Goal: Information Seeking & Learning: Learn about a topic

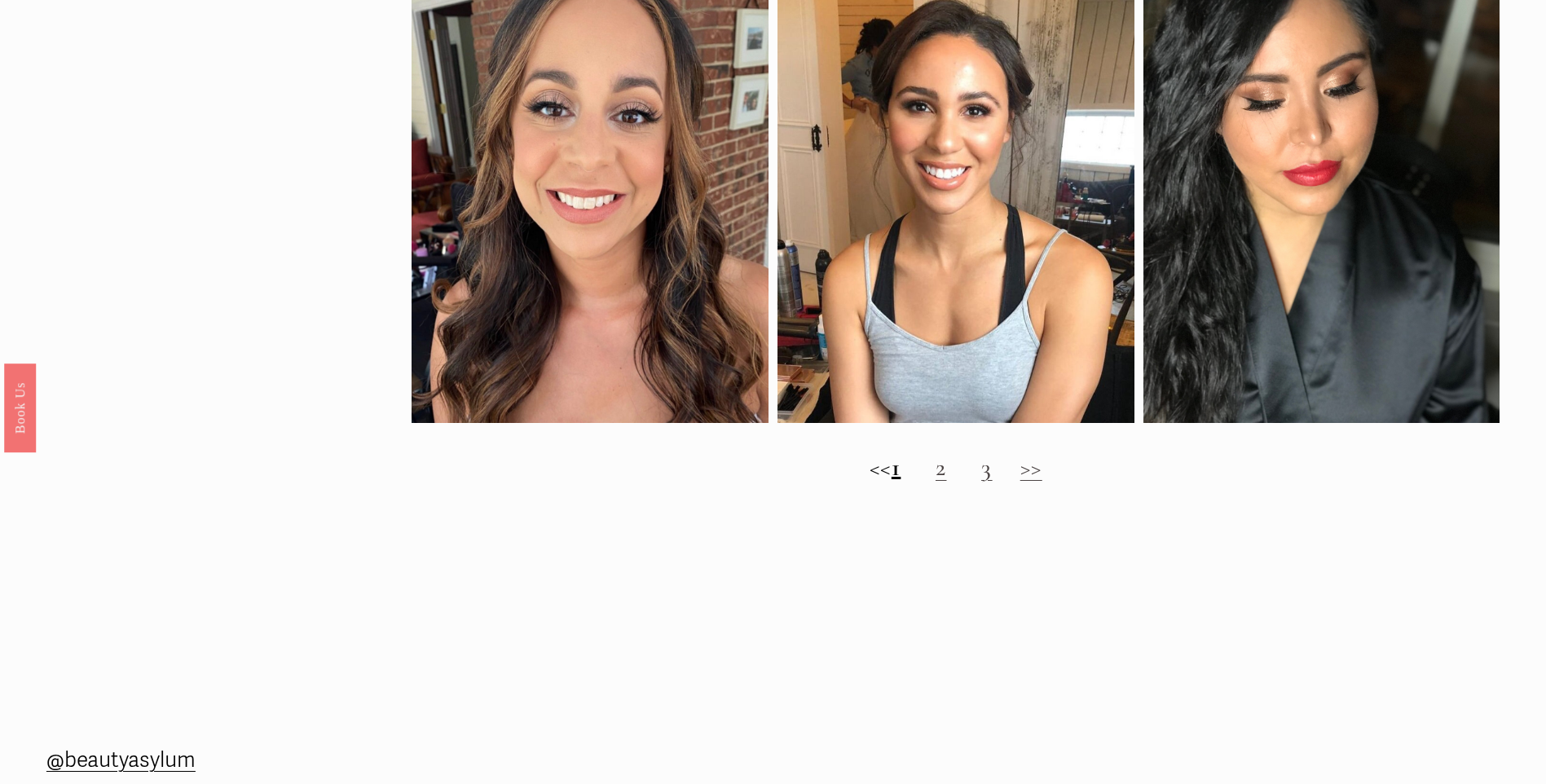
scroll to position [2037, 0]
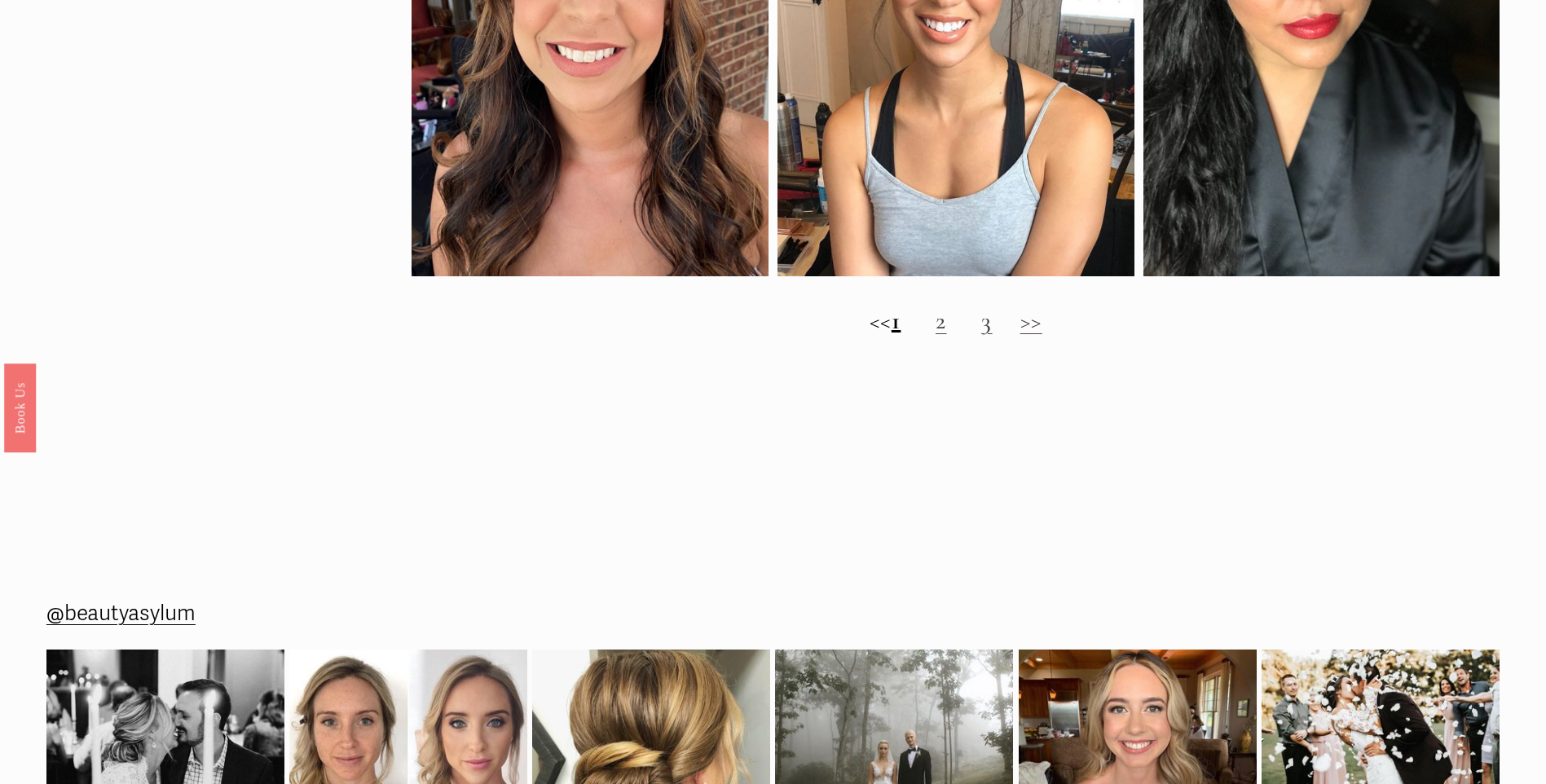
click at [1042, 335] on link ">>" at bounding box center [1031, 320] width 22 height 30
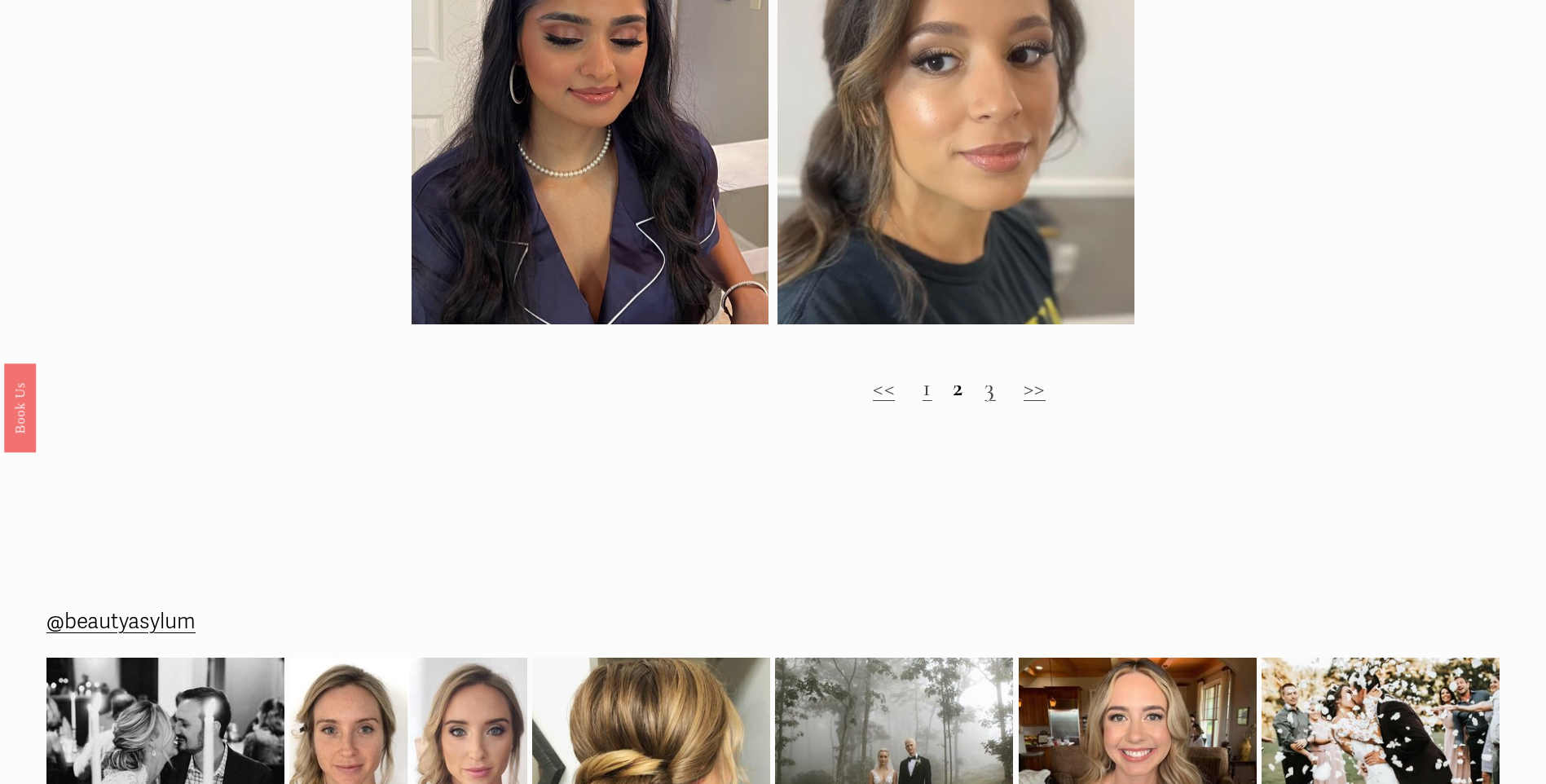
scroll to position [1548, 0]
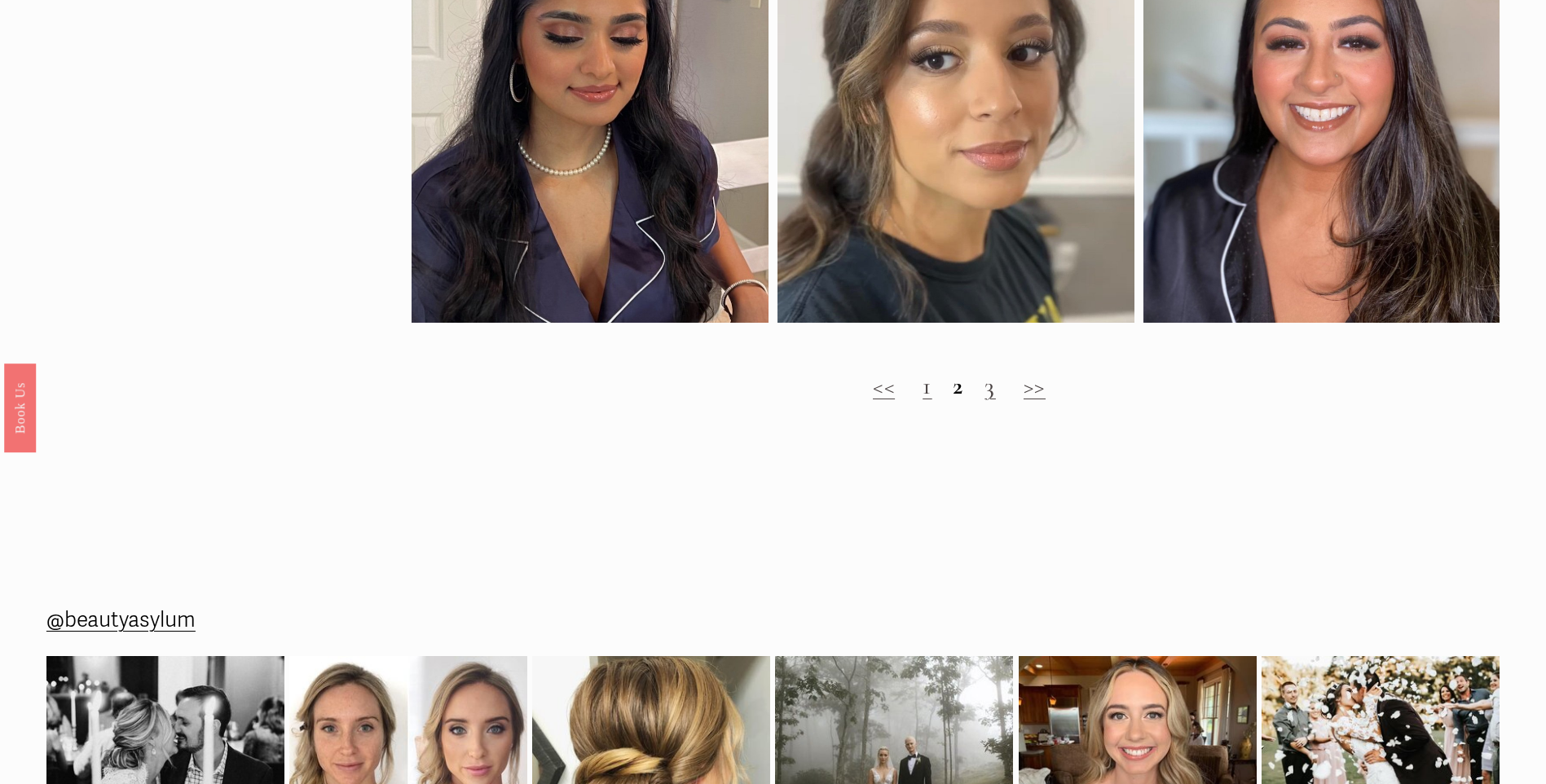
click at [1034, 401] on link ">>" at bounding box center [1034, 385] width 22 height 30
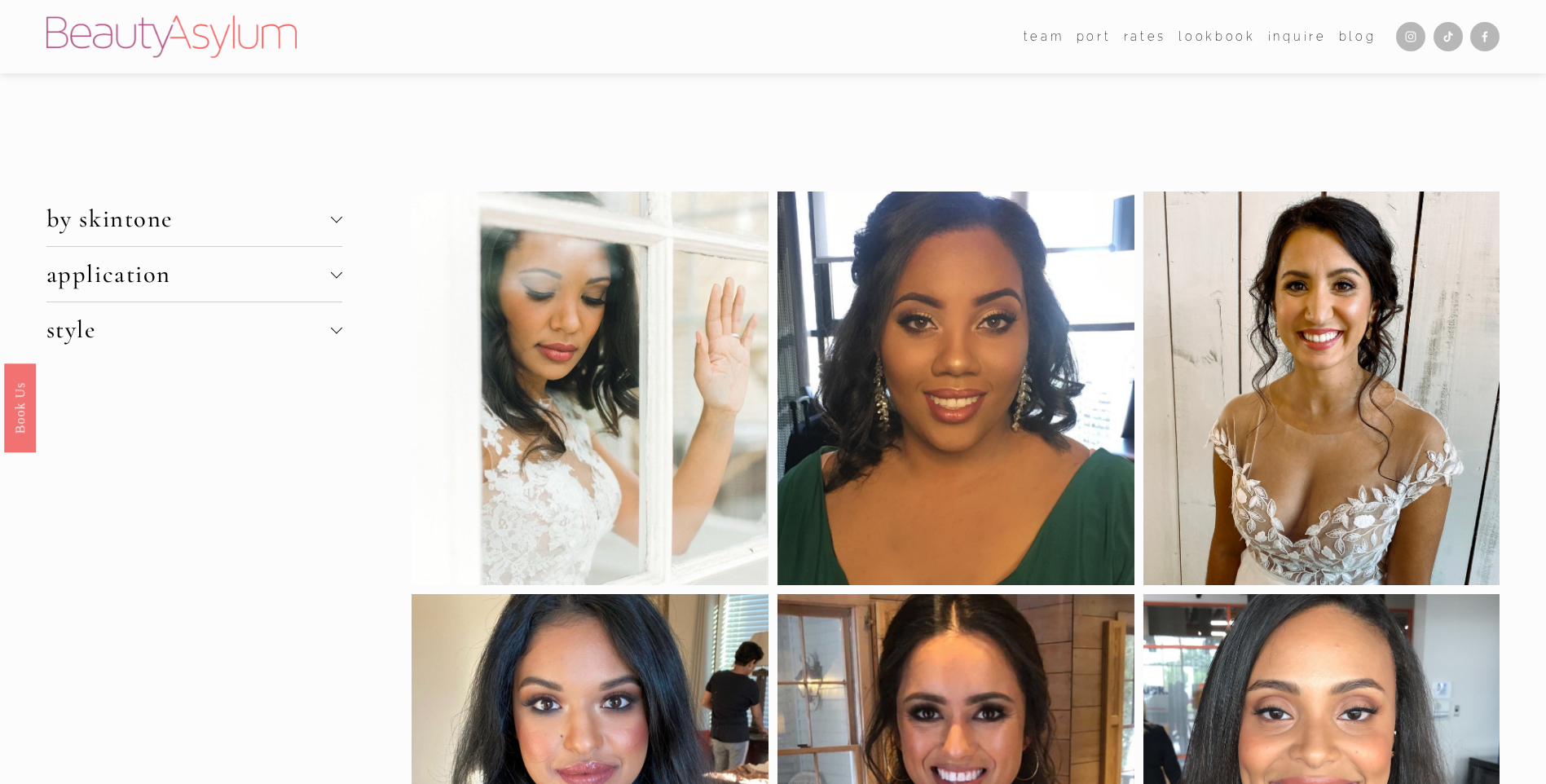
click at [342, 219] on div at bounding box center [336, 219] width 11 height 11
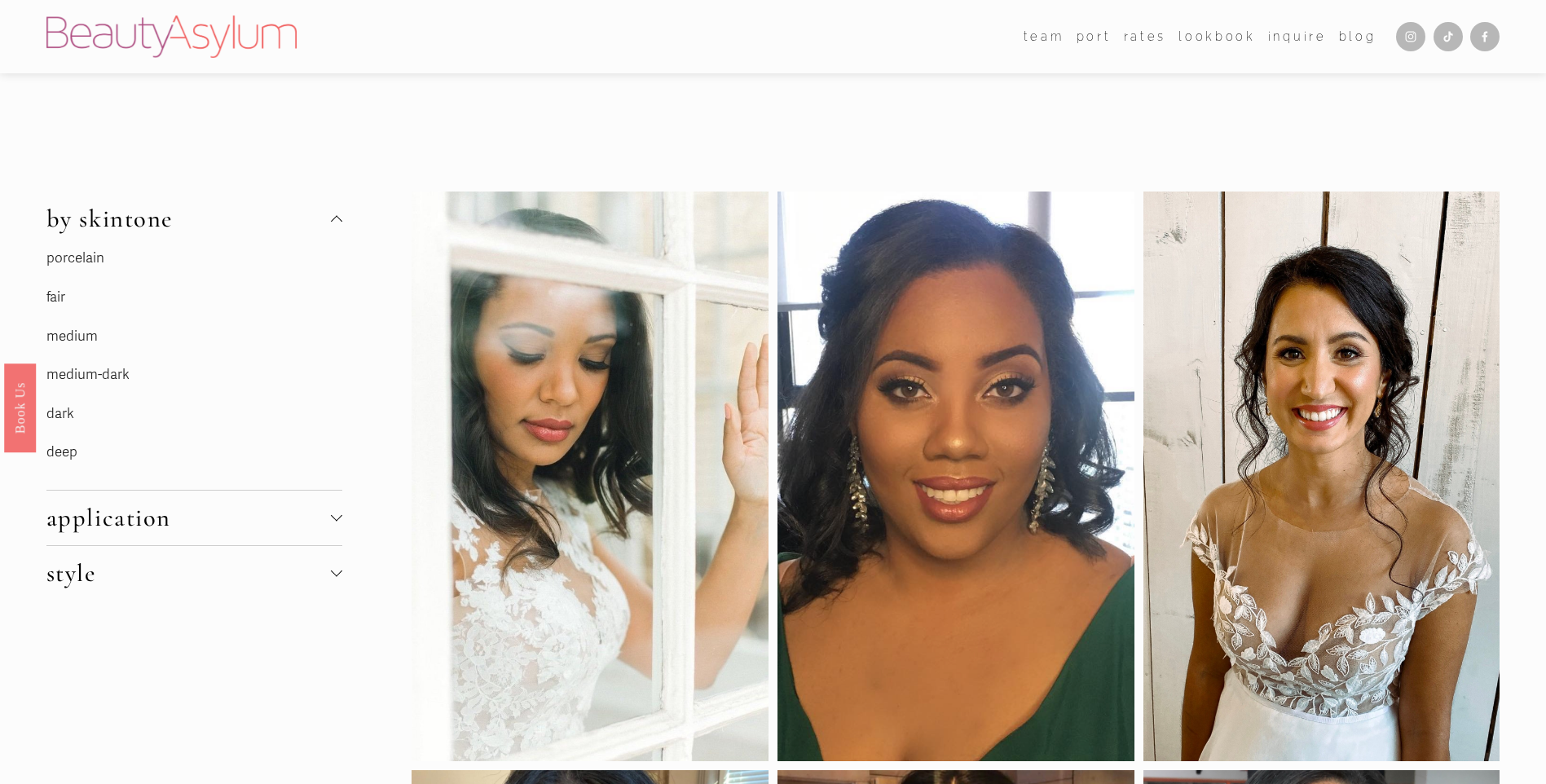
click at [81, 335] on link "medium" at bounding box center [72, 335] width 51 height 17
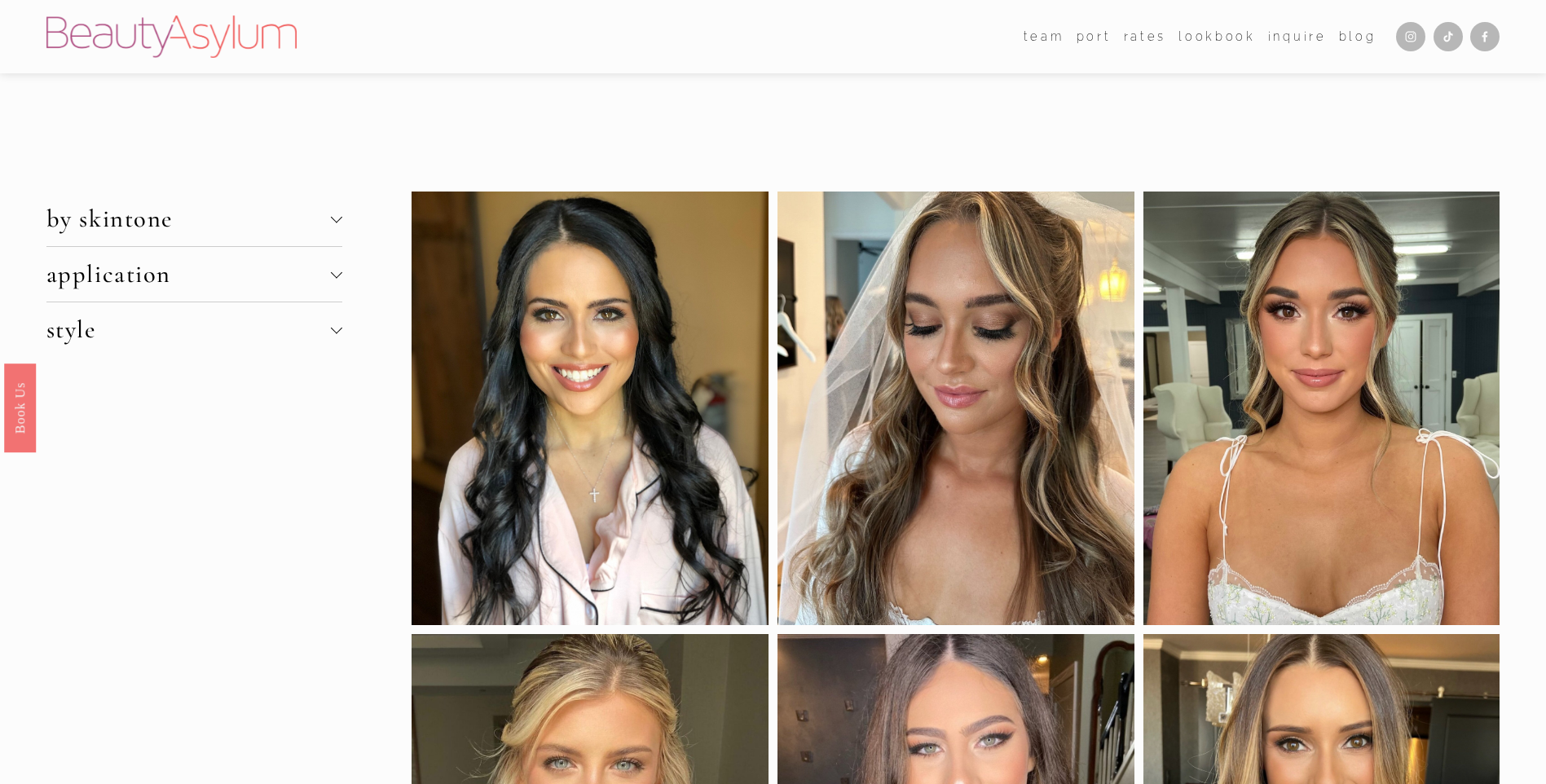
click at [335, 222] on div at bounding box center [336, 216] width 11 height 11
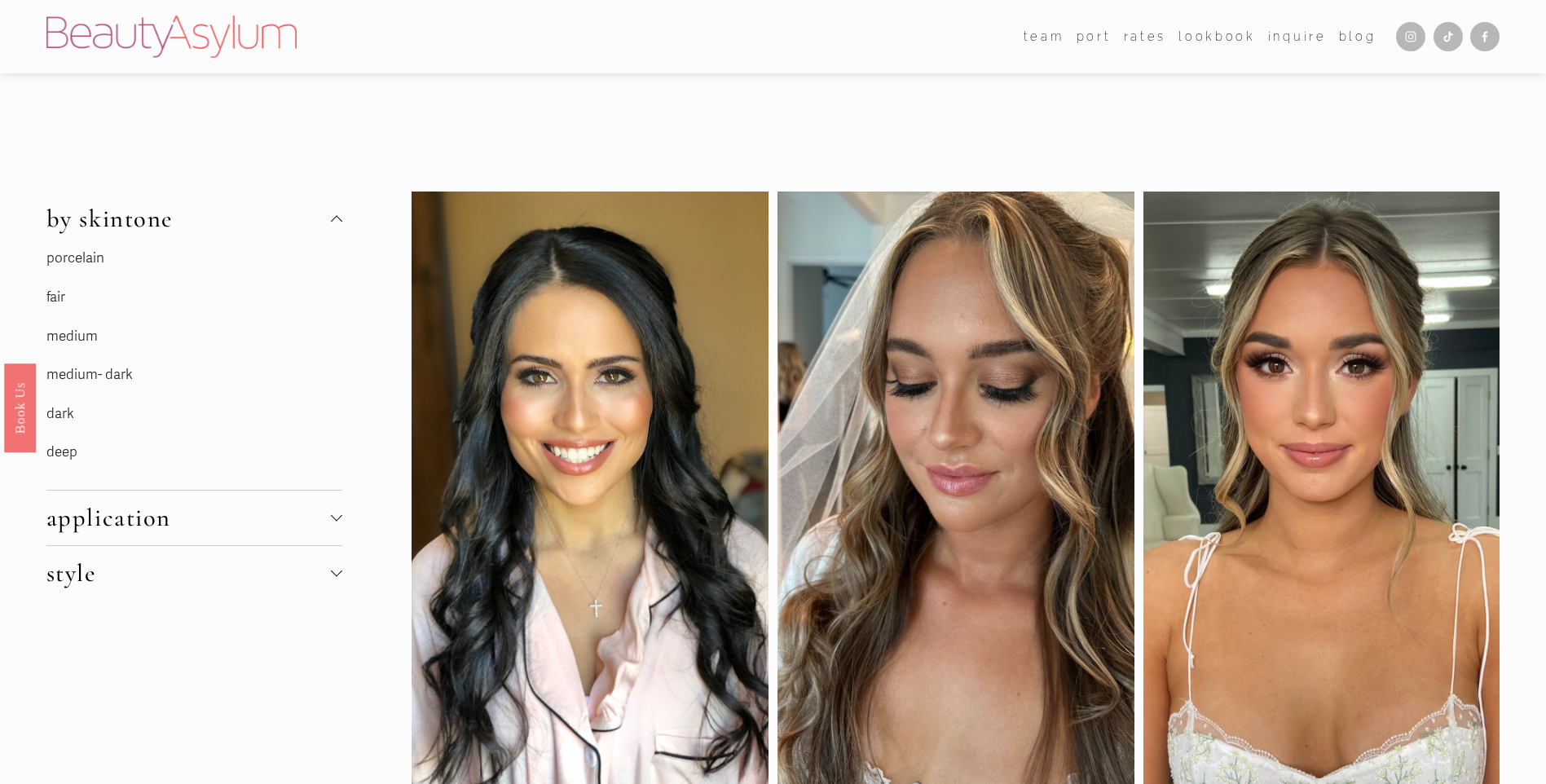
click at [114, 363] on p "medium- dark" at bounding box center [169, 375] width 245 height 26
click at [94, 370] on link "medium- dark" at bounding box center [90, 374] width 86 height 17
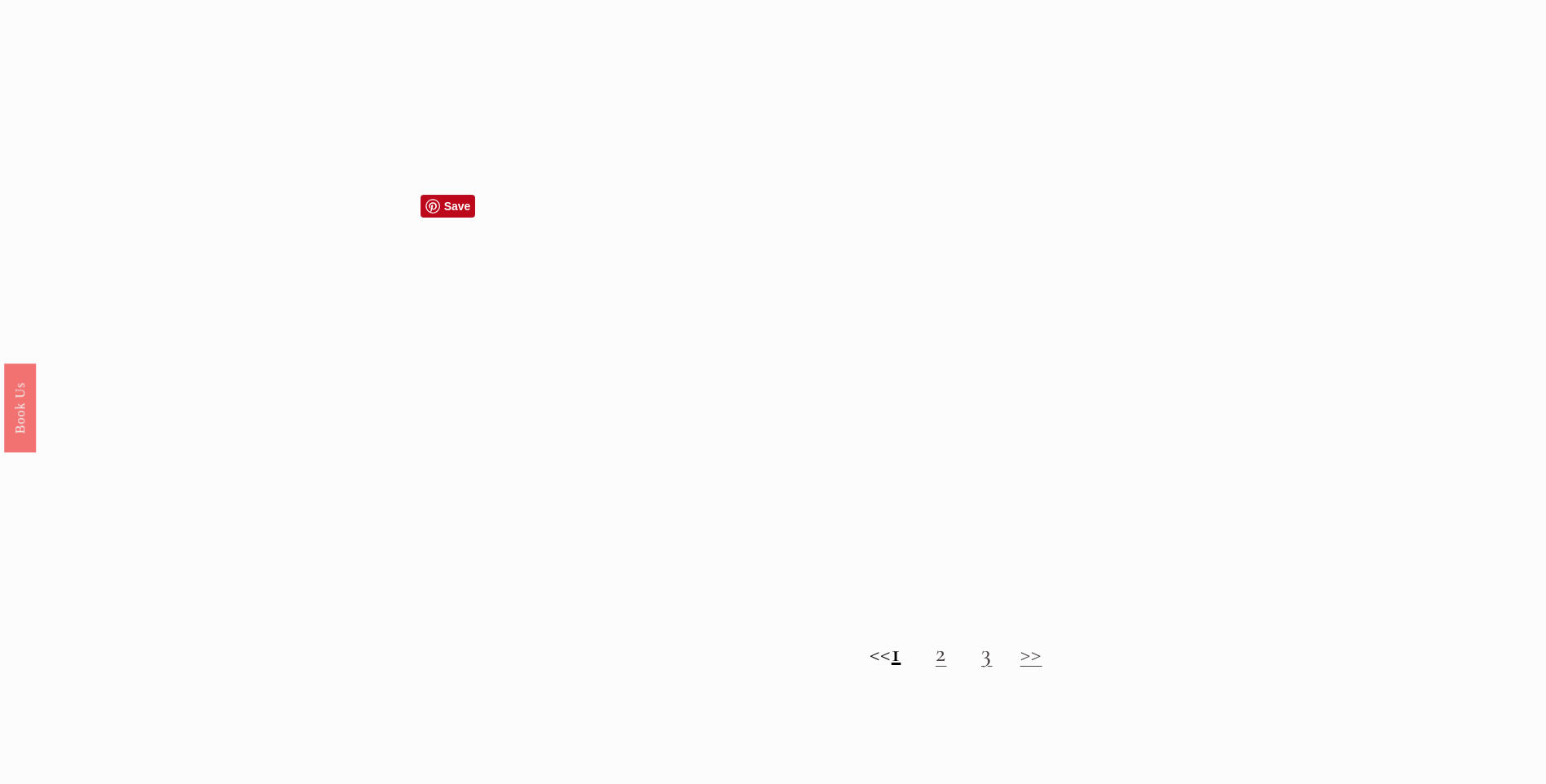
scroll to position [1955, 0]
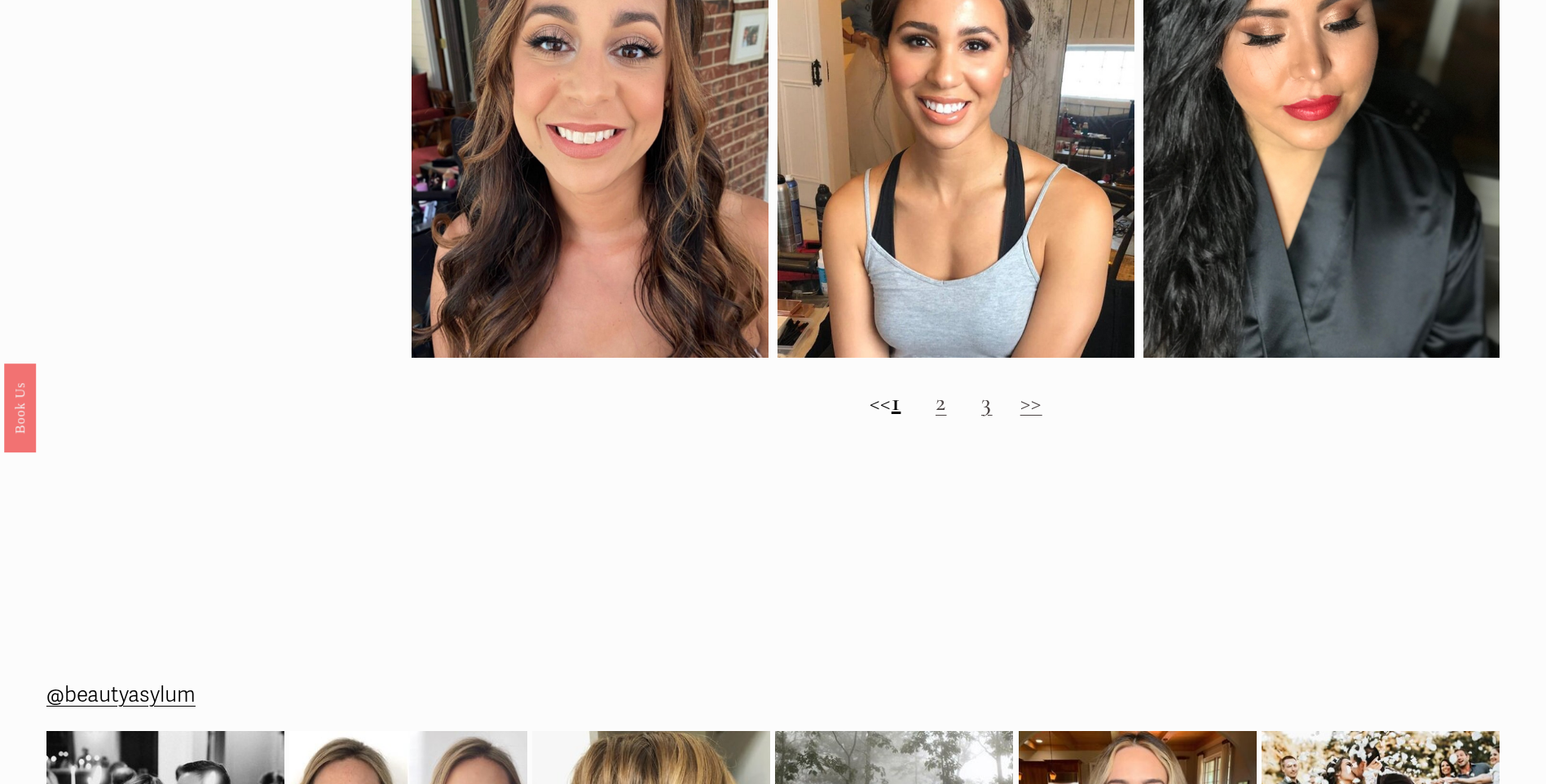
click at [947, 417] on link "2" at bounding box center [941, 402] width 11 height 30
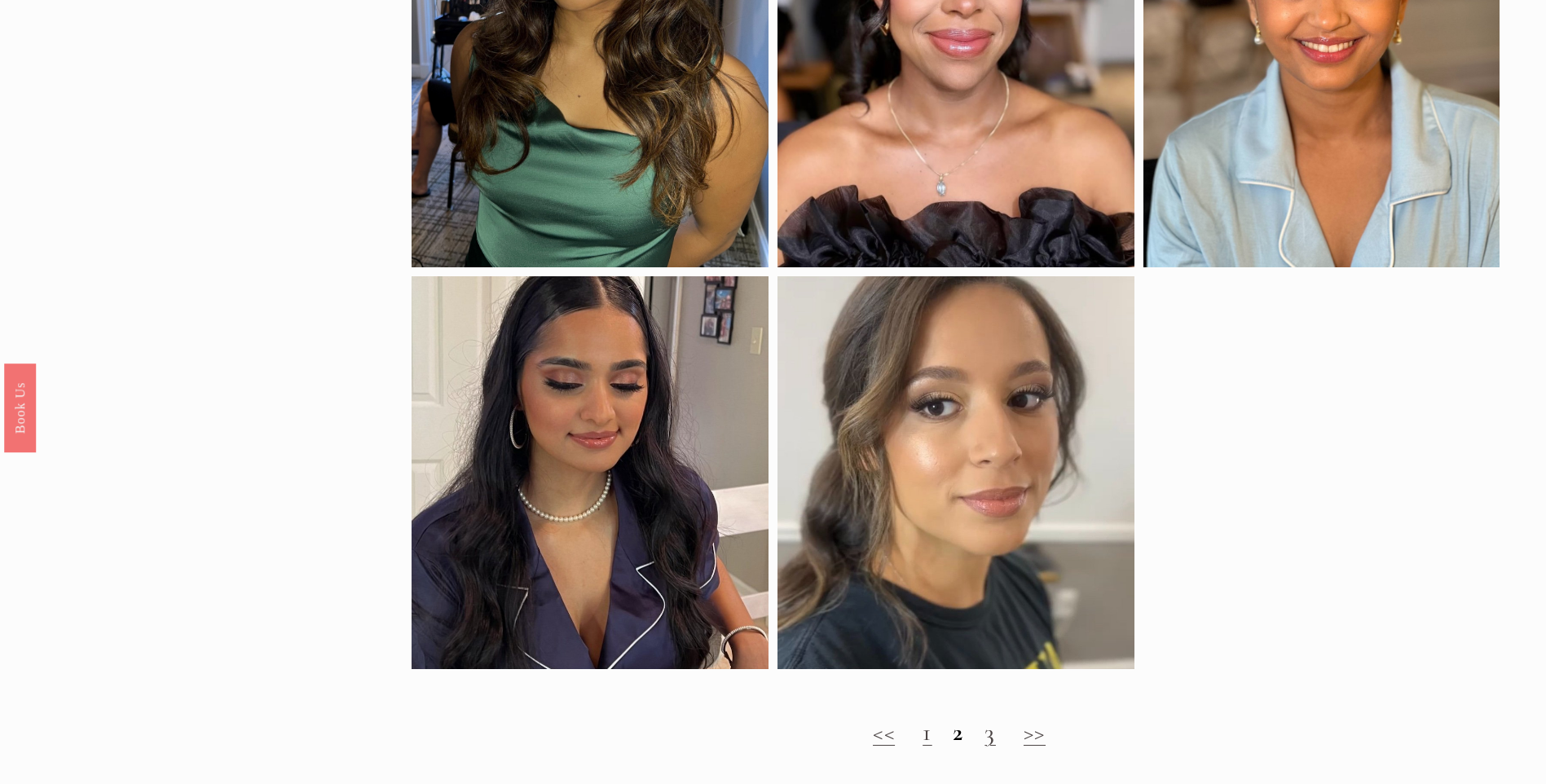
scroll to position [1548, 0]
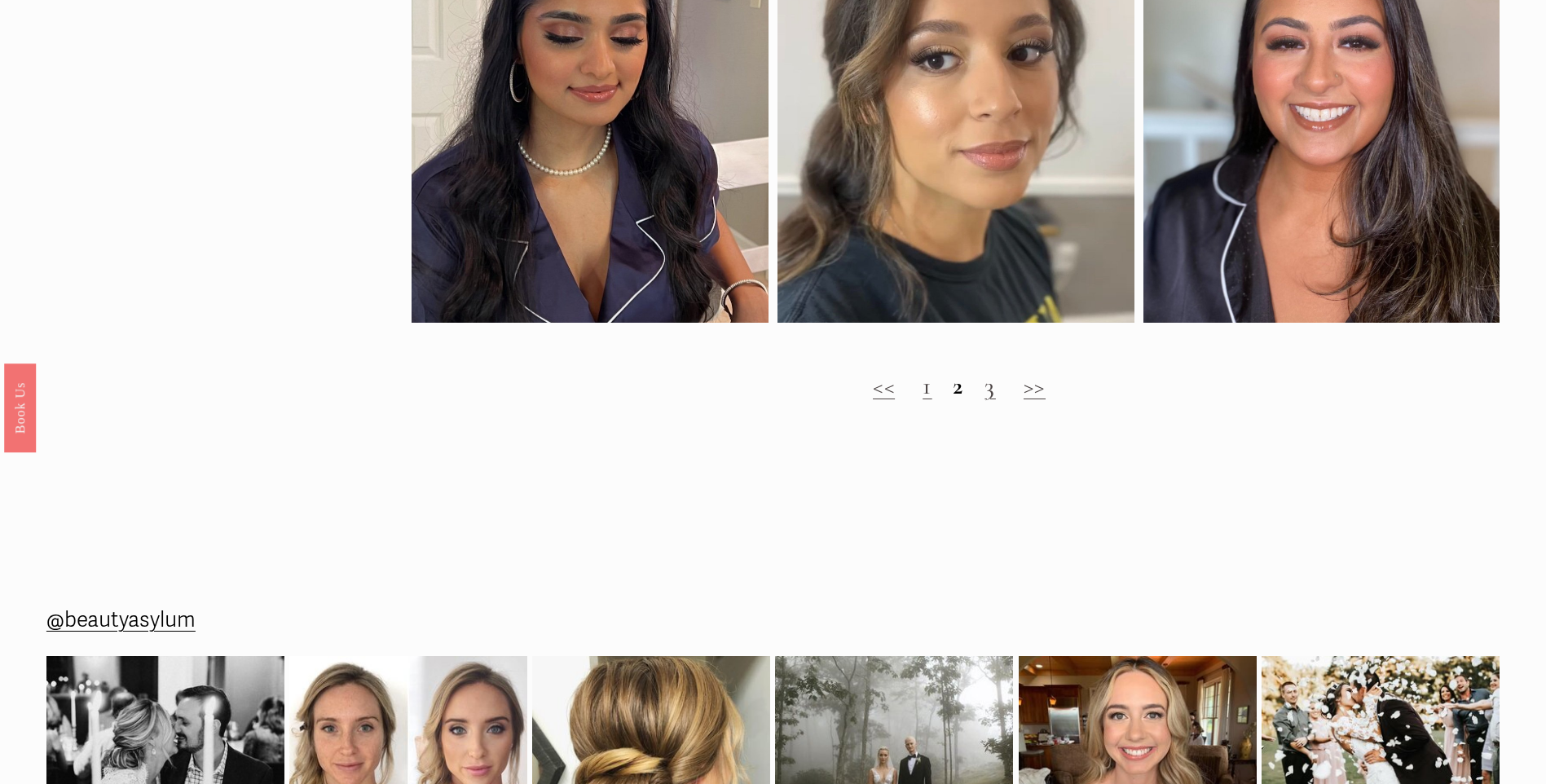
click at [990, 399] on link "3" at bounding box center [990, 385] width 11 height 30
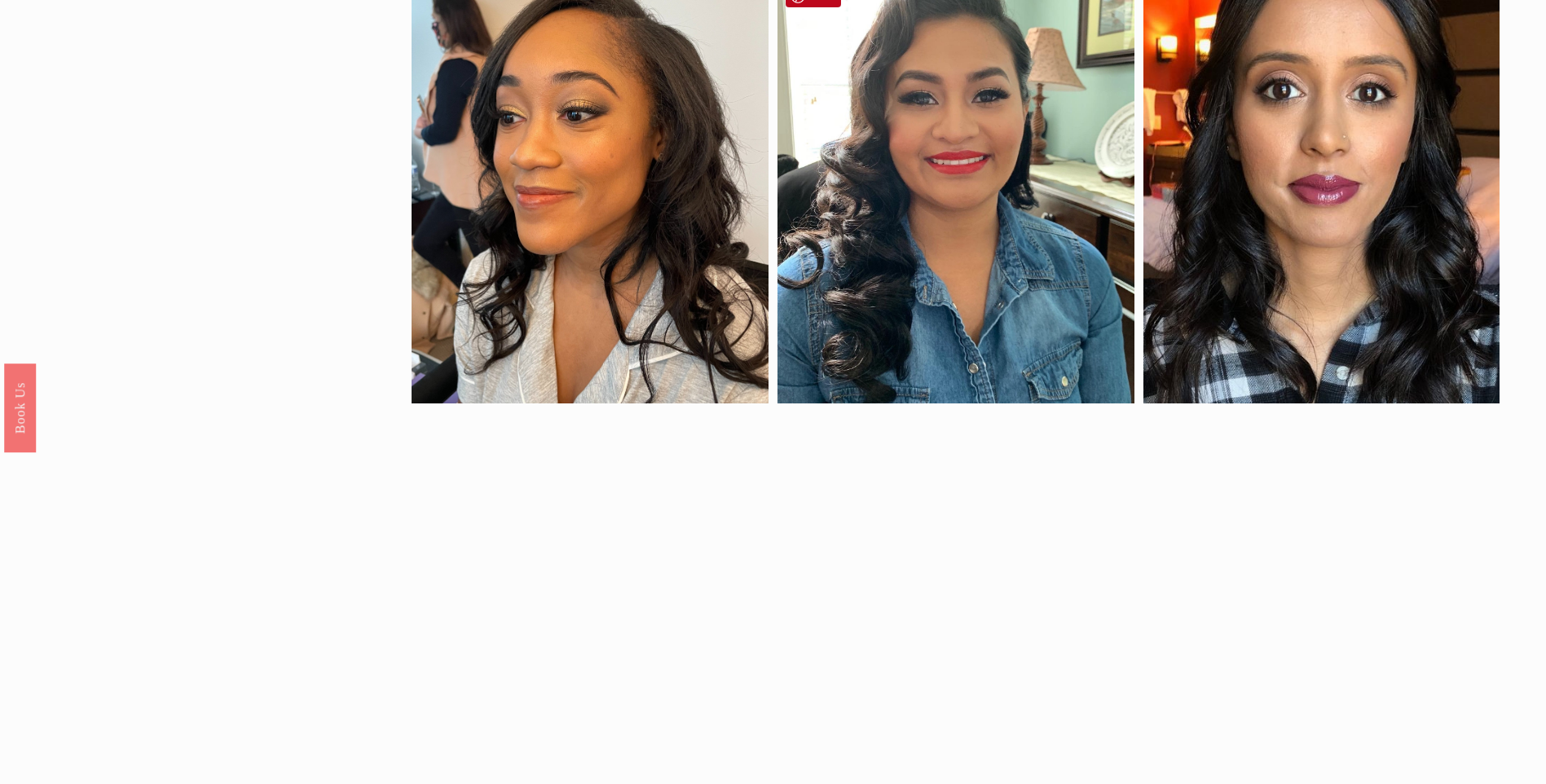
scroll to position [815, 0]
